Goal: Find specific page/section: Find specific page/section

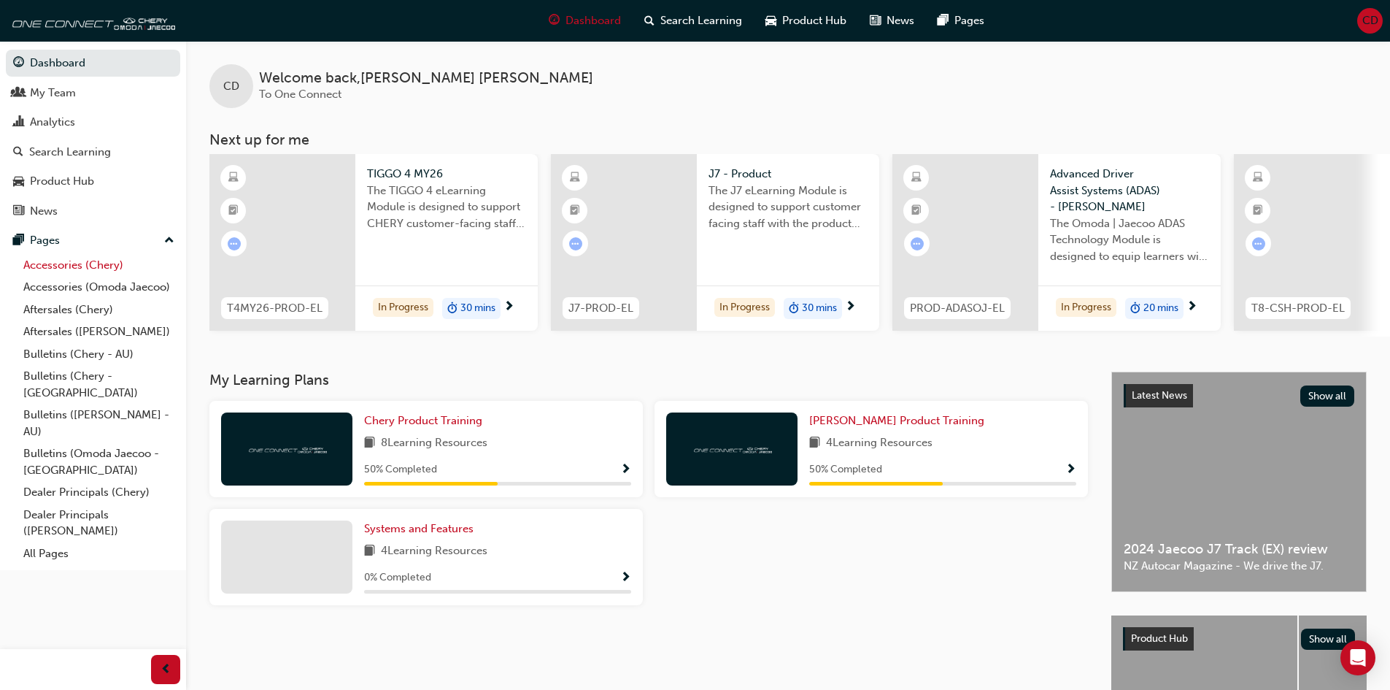
click at [58, 270] on link "Accessories (Chery)" at bounding box center [99, 265] width 163 height 23
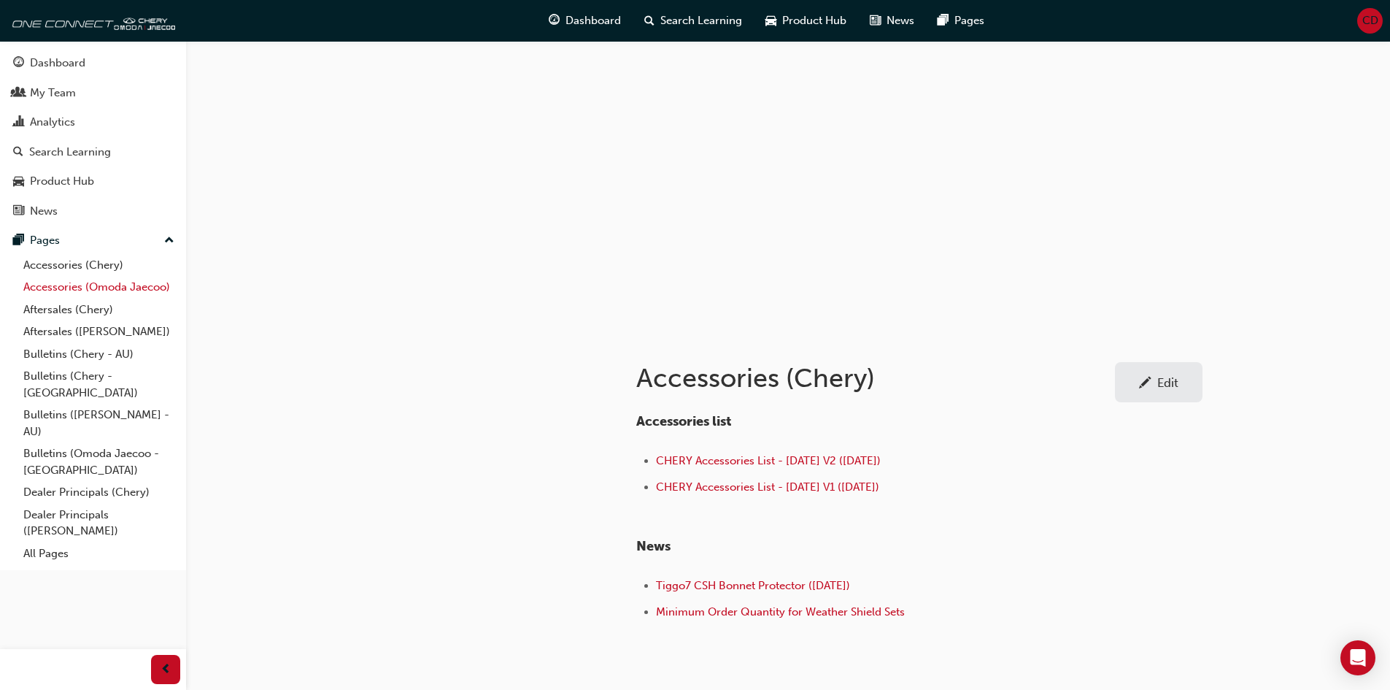
click at [66, 290] on link "Accessories (Omoda Jaecoo)" at bounding box center [99, 287] width 163 height 23
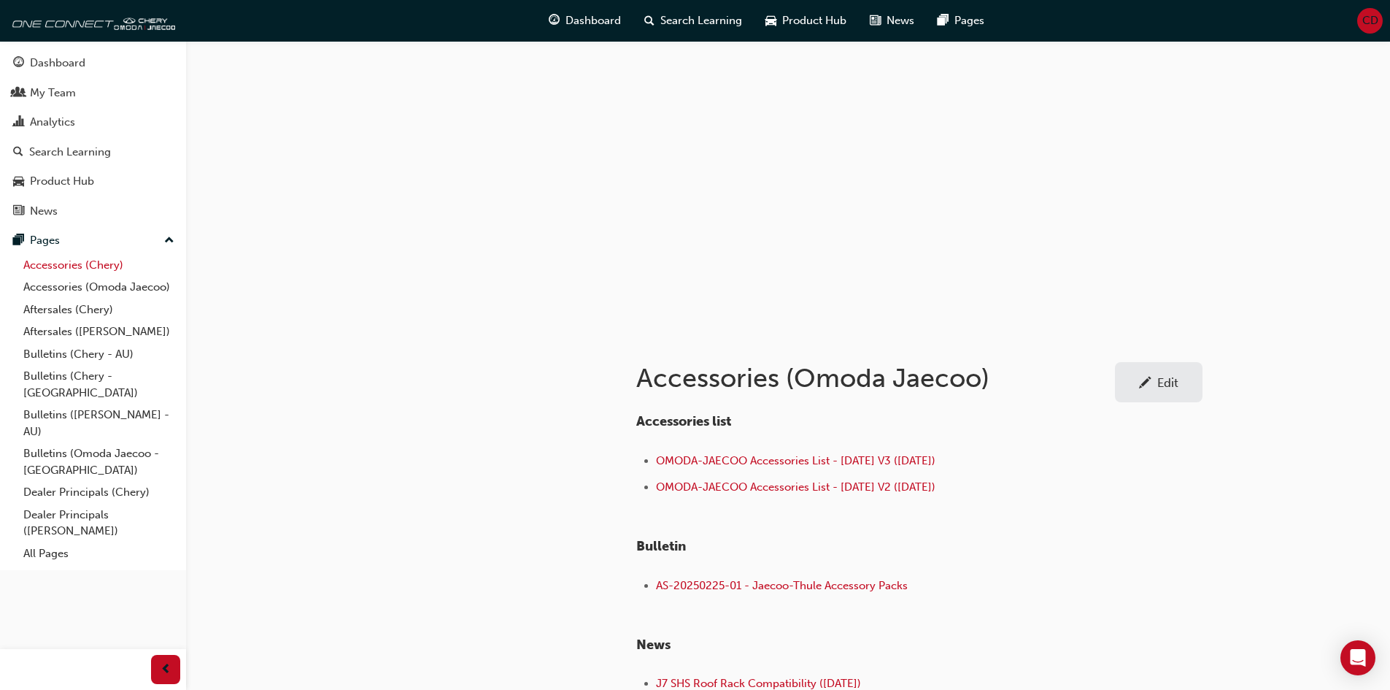
click at [45, 265] on link "Accessories (Chery)" at bounding box center [99, 265] width 163 height 23
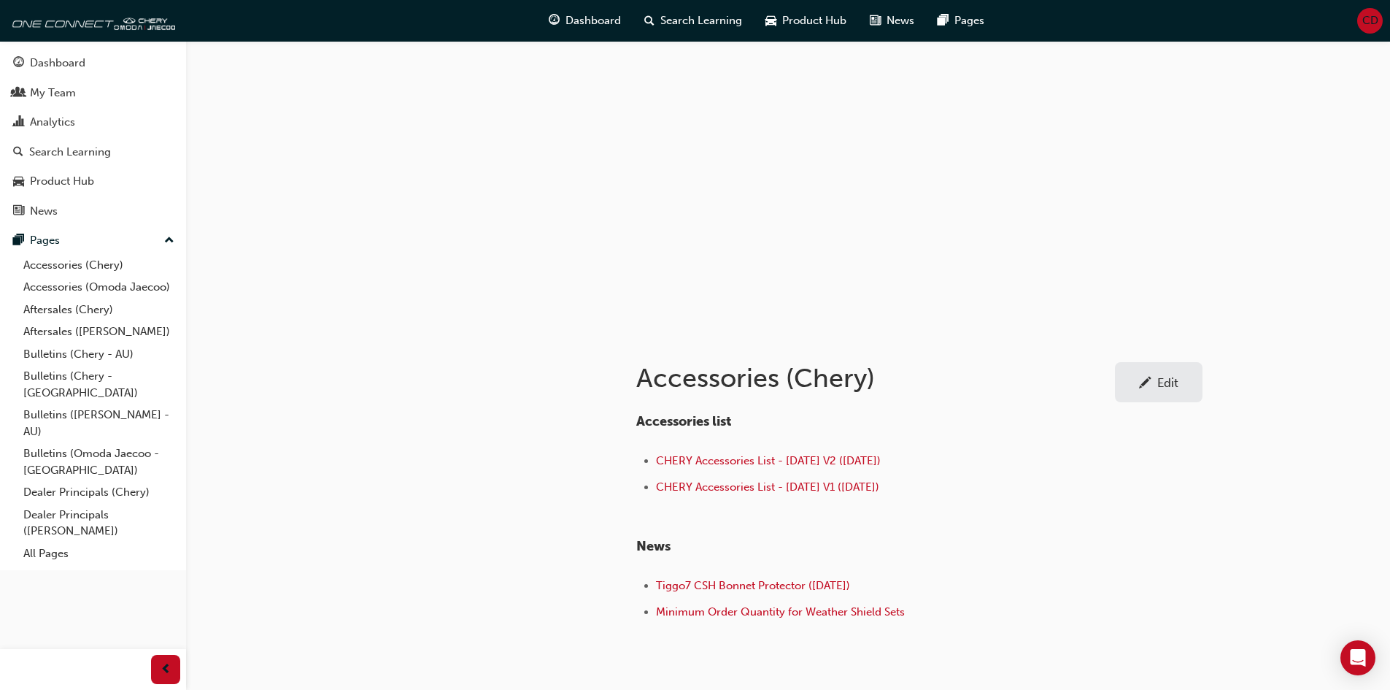
click at [534, 364] on div at bounding box center [481, 507] width 263 height 349
click at [62, 284] on link "Accessories (Omoda Jaecoo)" at bounding box center [99, 287] width 163 height 23
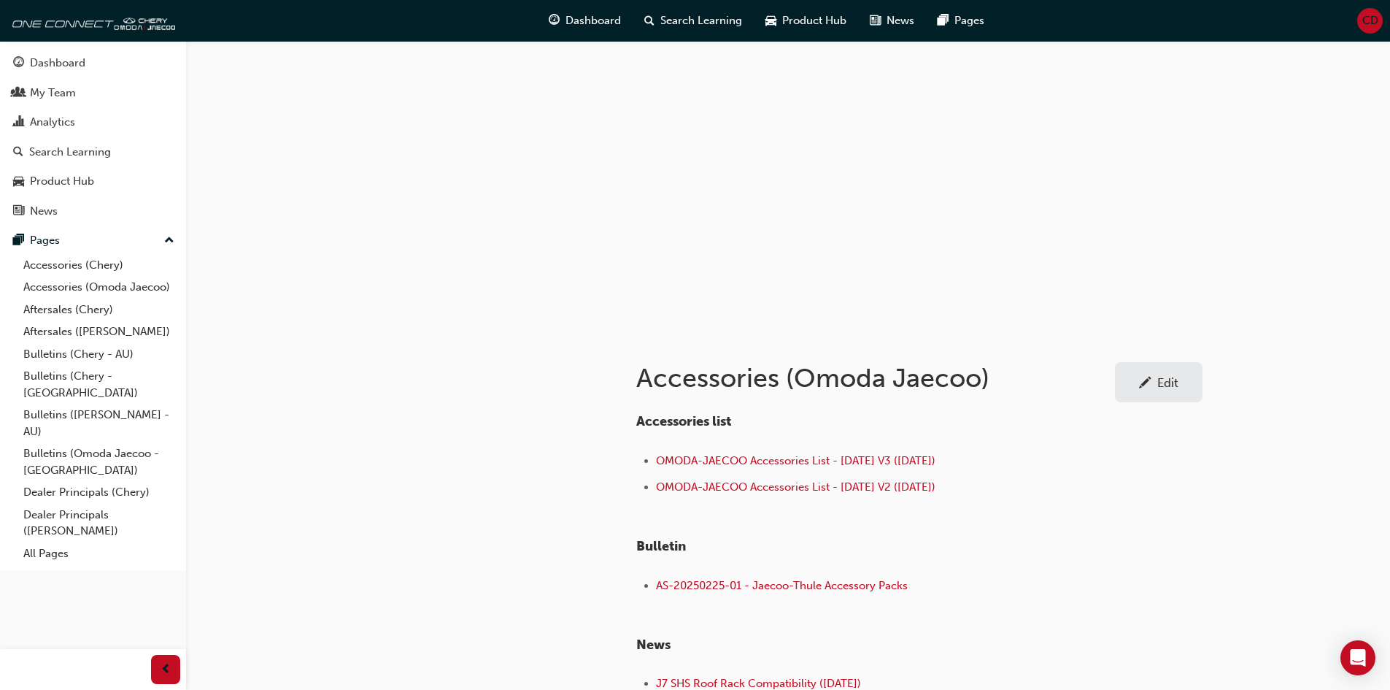
click at [1144, 395] on link "Edit" at bounding box center [1159, 382] width 88 height 40
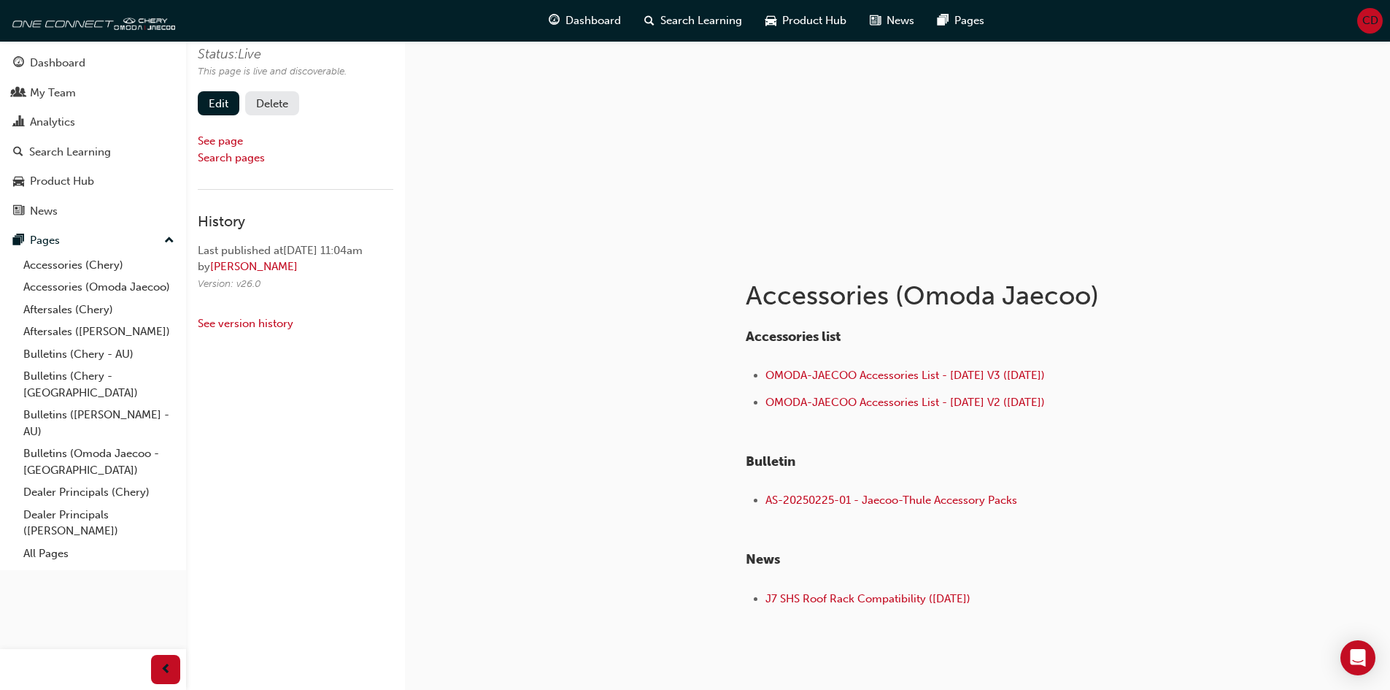
scroll to position [145, 0]
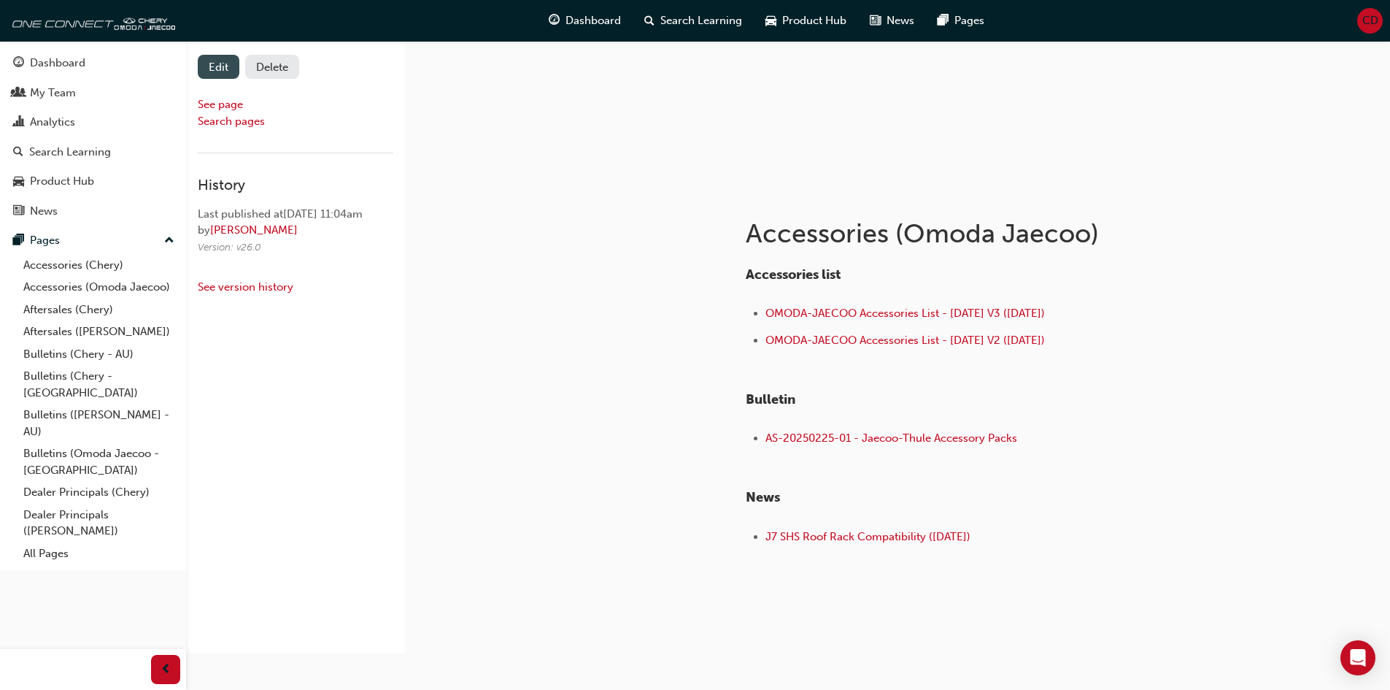
click at [212, 75] on link "Edit" at bounding box center [219, 67] width 42 height 24
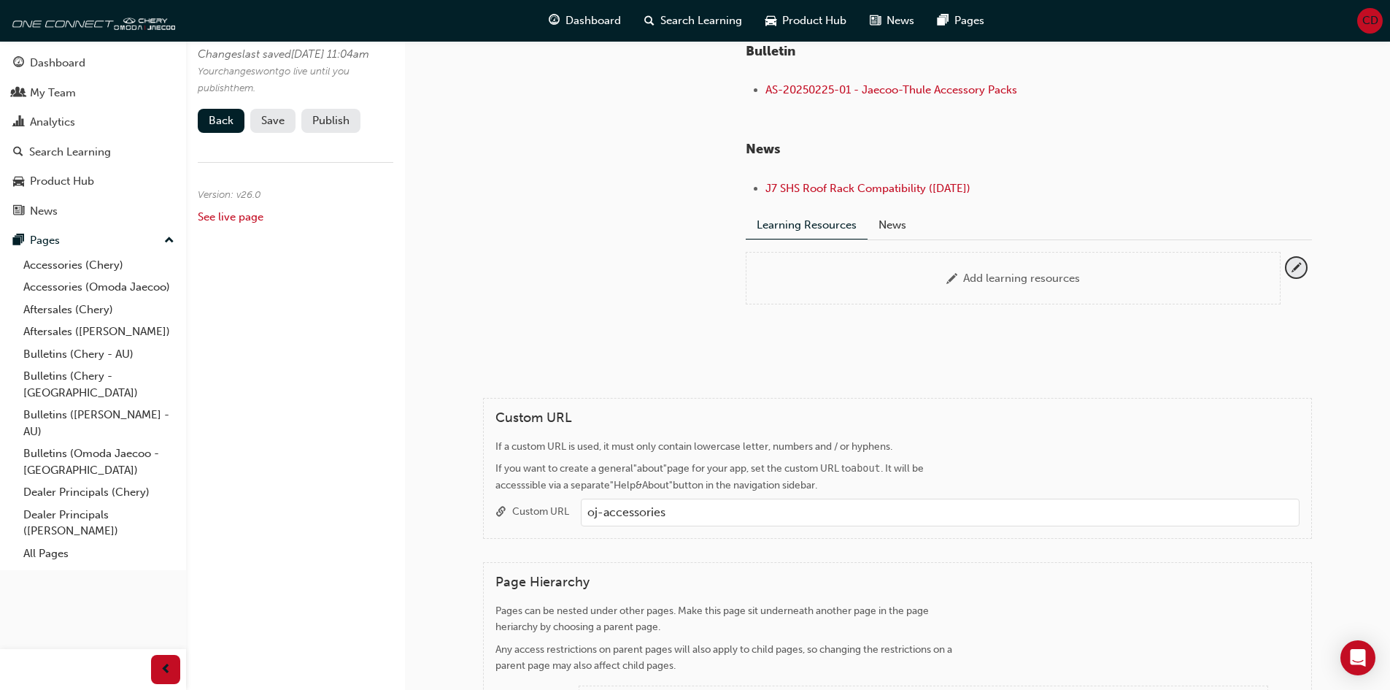
scroll to position [266, 0]
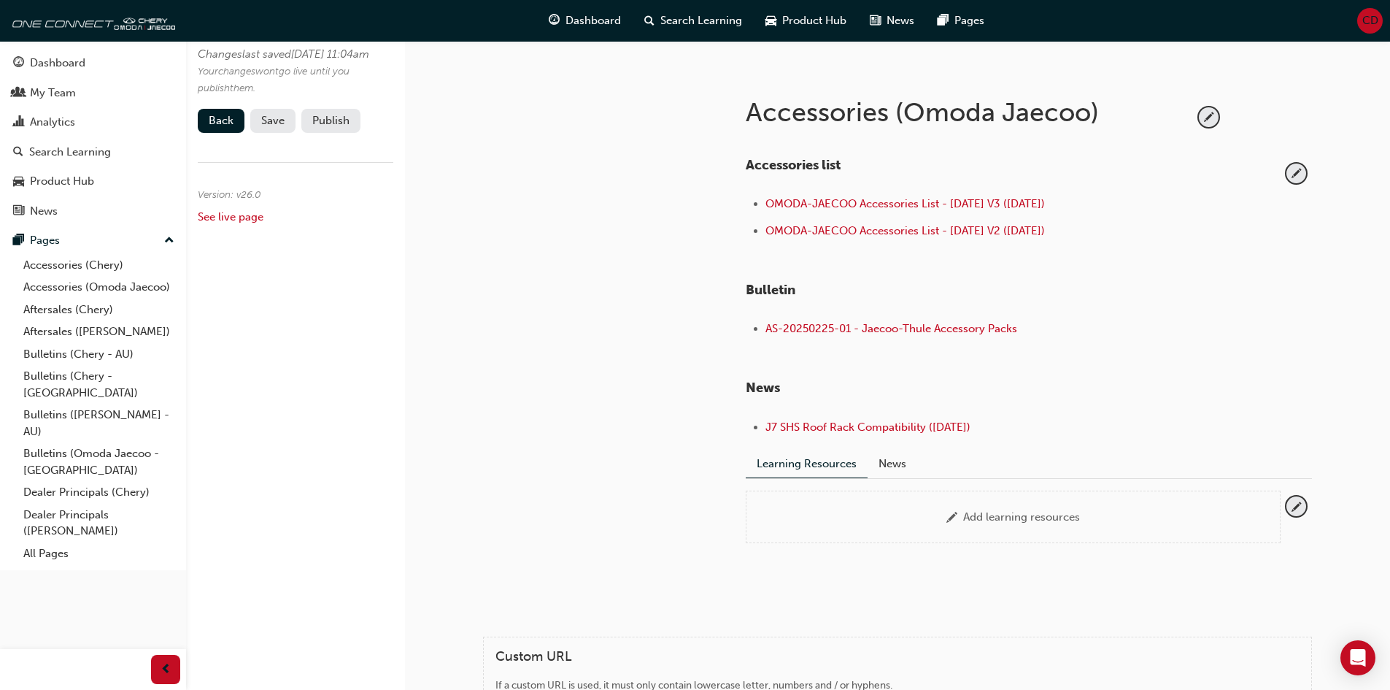
click at [280, 127] on span "Save" at bounding box center [272, 120] width 23 height 13
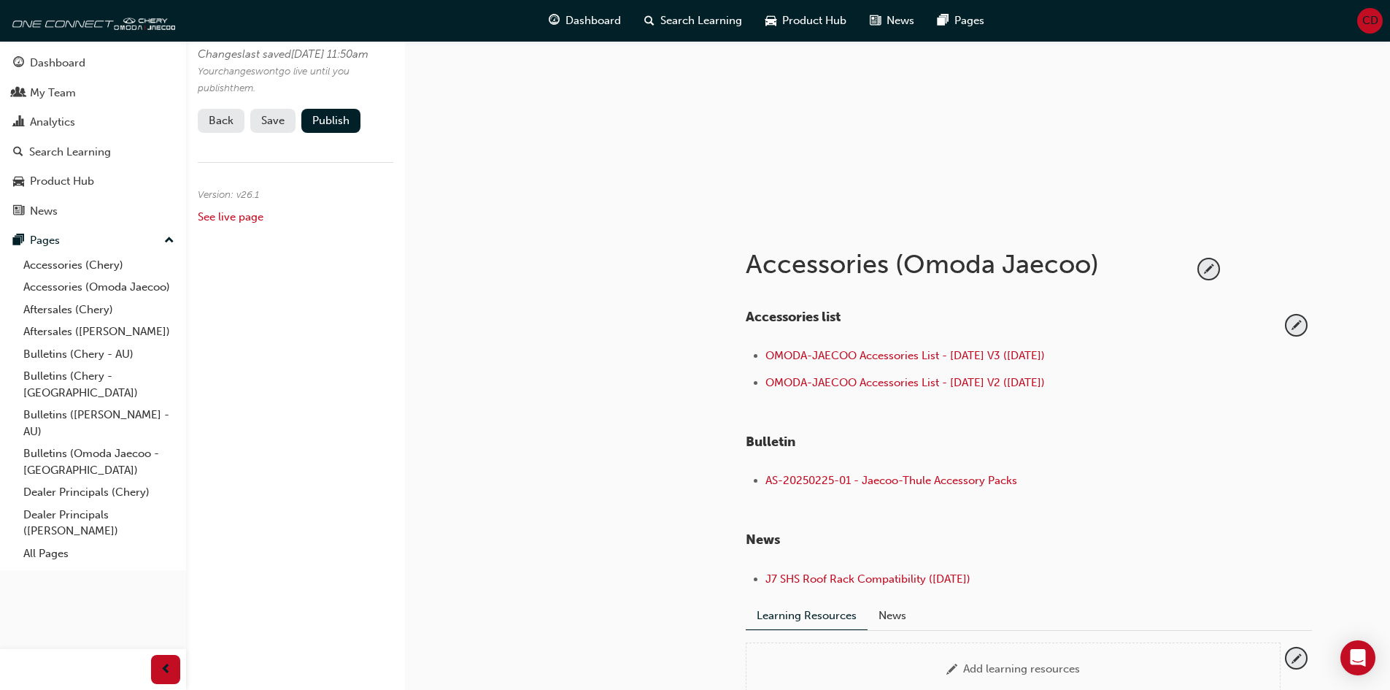
scroll to position [0, 0]
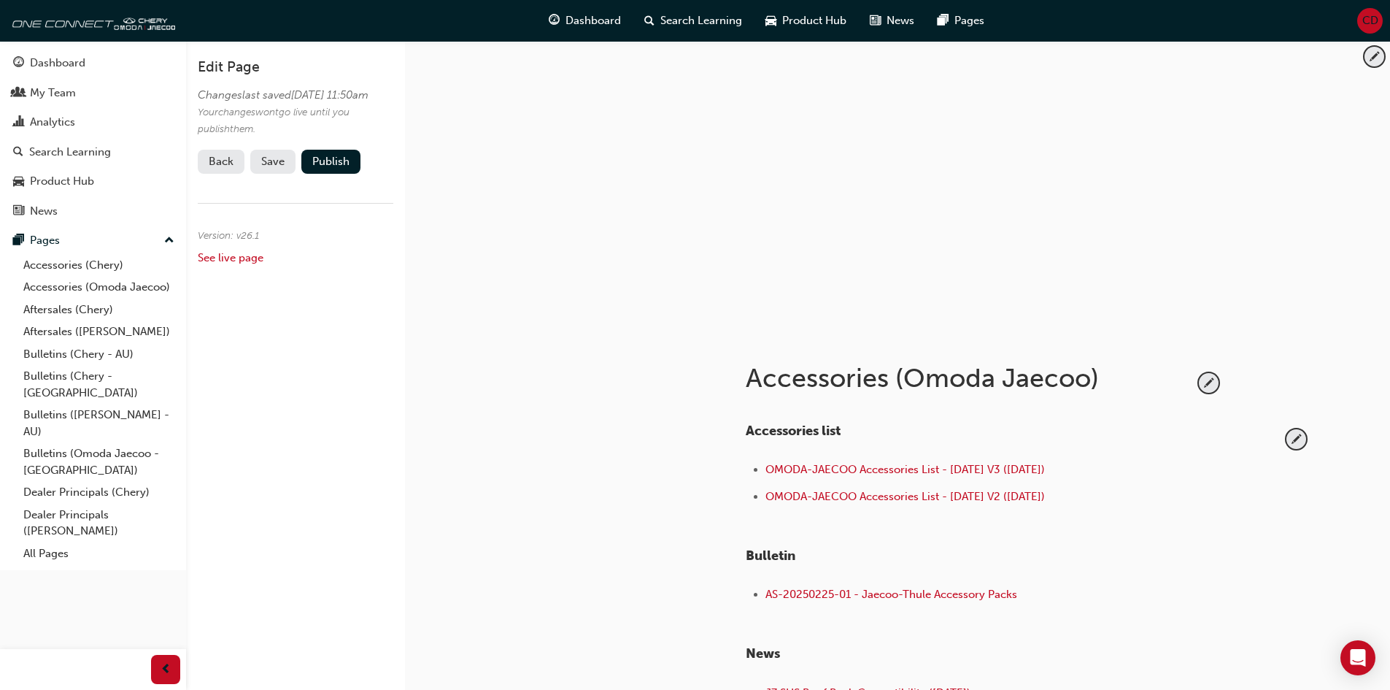
click at [389, 390] on div "Edit Page Changes last saved [DATE] 11:50am Your changes won t go live until yo…" at bounding box center [295, 386] width 219 height 690
drag, startPoint x: 63, startPoint y: 66, endPoint x: 125, endPoint y: 107, distance: 74.3
click at [63, 66] on div "Dashboard" at bounding box center [57, 63] width 55 height 17
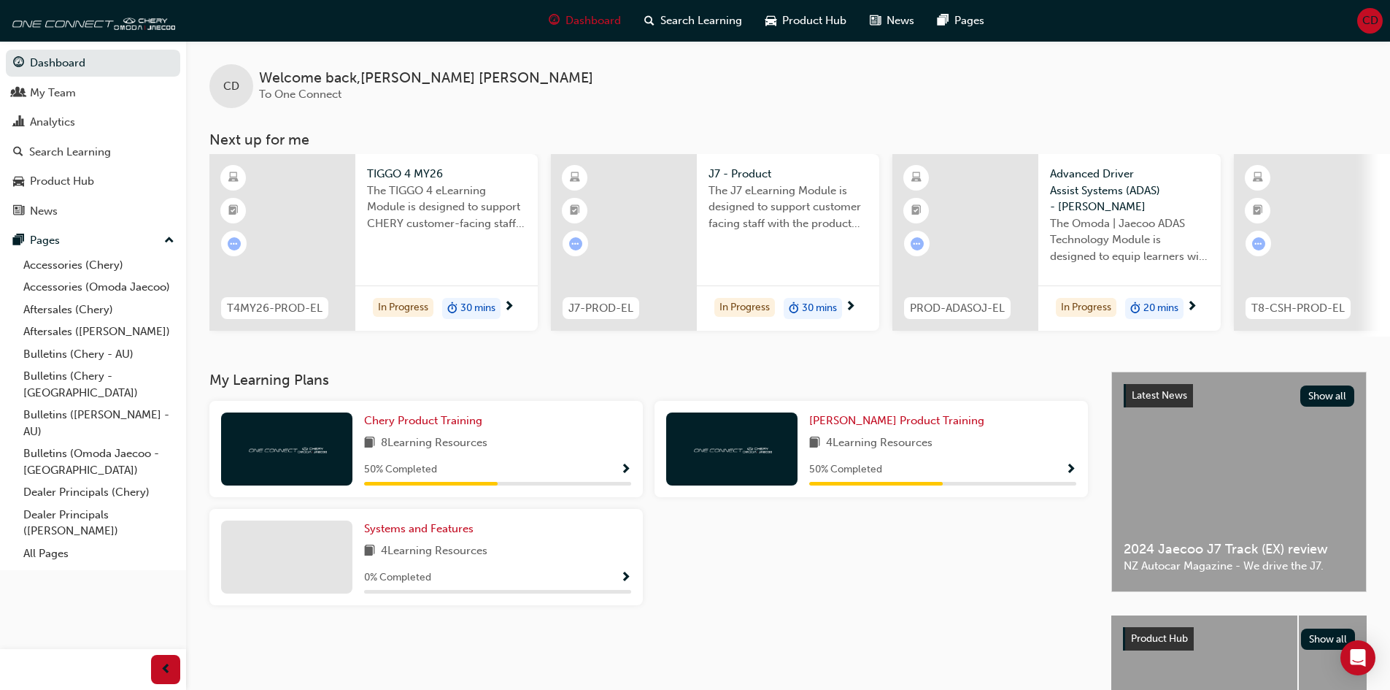
click at [791, 542] on div "Chery Product Training 8 Learning Resources 50 % Completed Omoda Jaecoo Product…" at bounding box center [649, 509] width 890 height 216
click at [78, 283] on link "Accessories (Omoda Jaecoo)" at bounding box center [99, 287] width 163 height 23
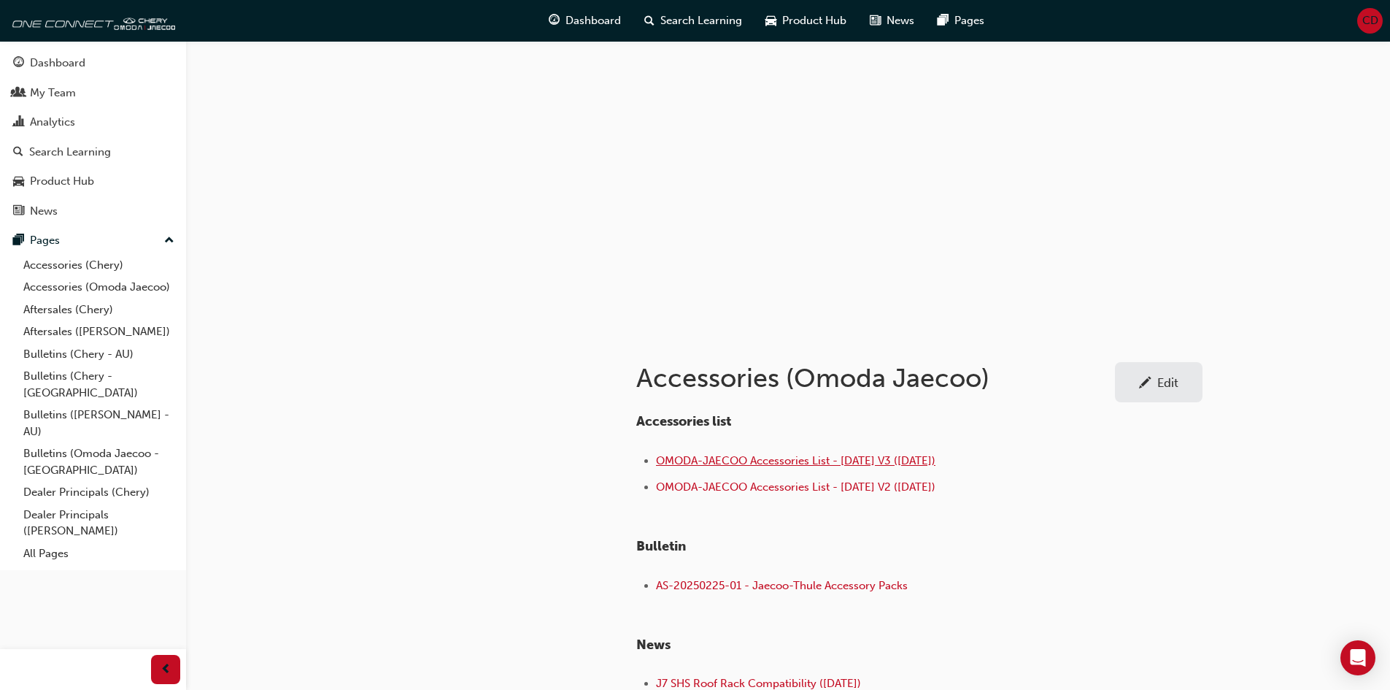
click at [738, 463] on span "OMODA-JAECOO Accessories List - [DATE] V3 ([DATE])" at bounding box center [796, 460] width 280 height 13
